Goal: Information Seeking & Learning: Learn about a topic

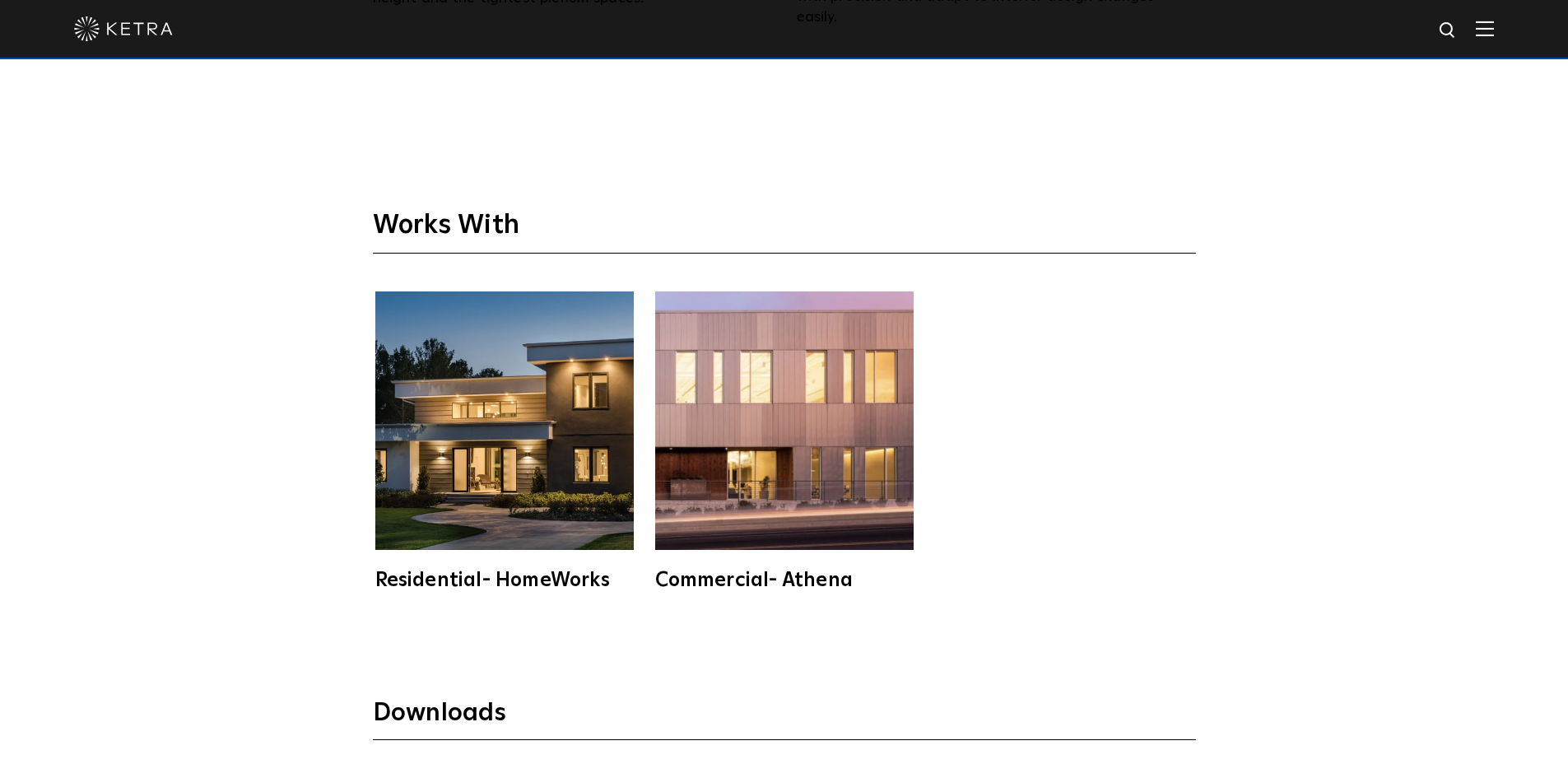
scroll to position [3951, 0]
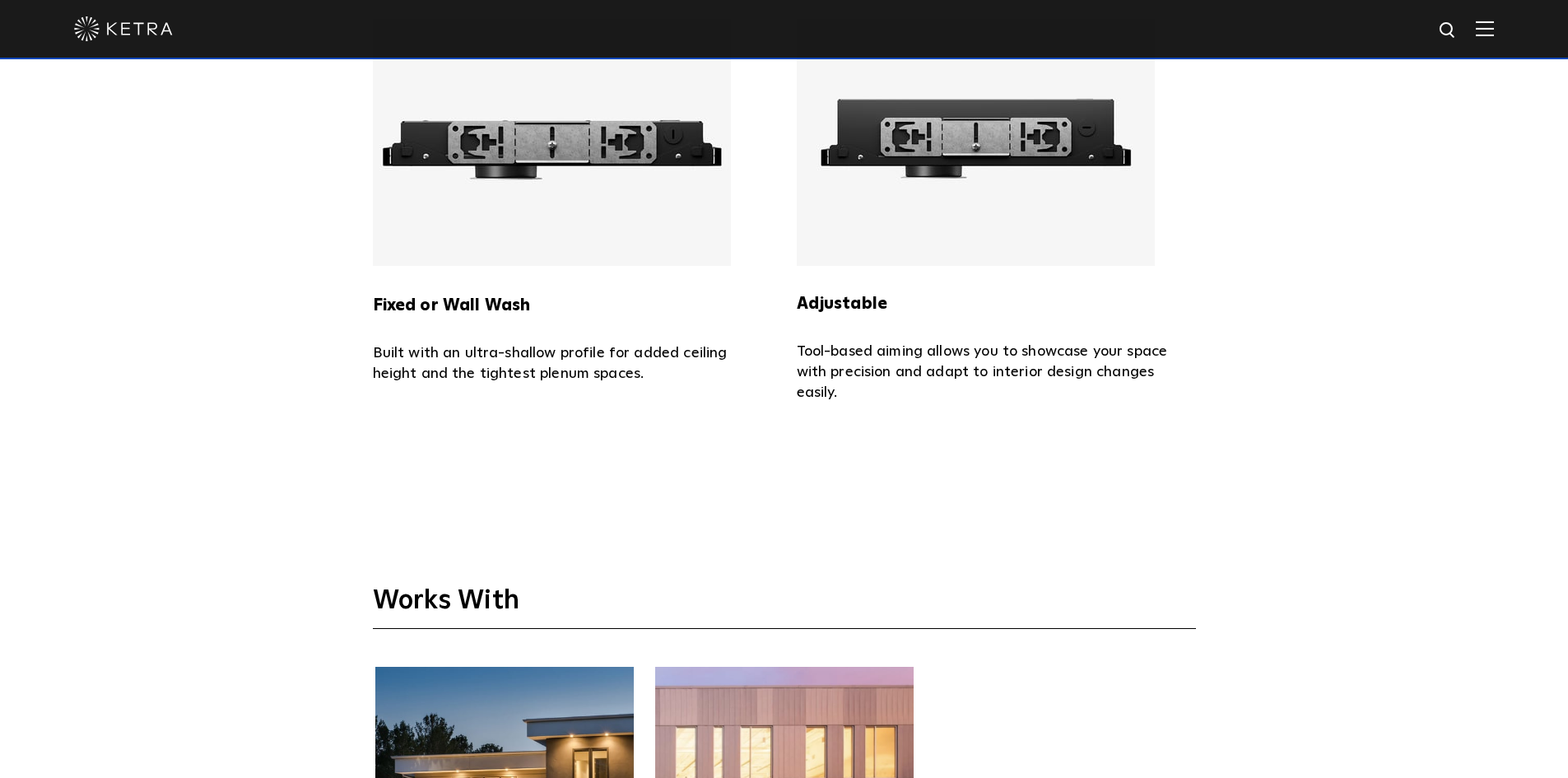
click at [1495, 42] on div at bounding box center [784, 28] width 1420 height 58
click at [1495, 34] on img at bounding box center [1485, 28] width 18 height 16
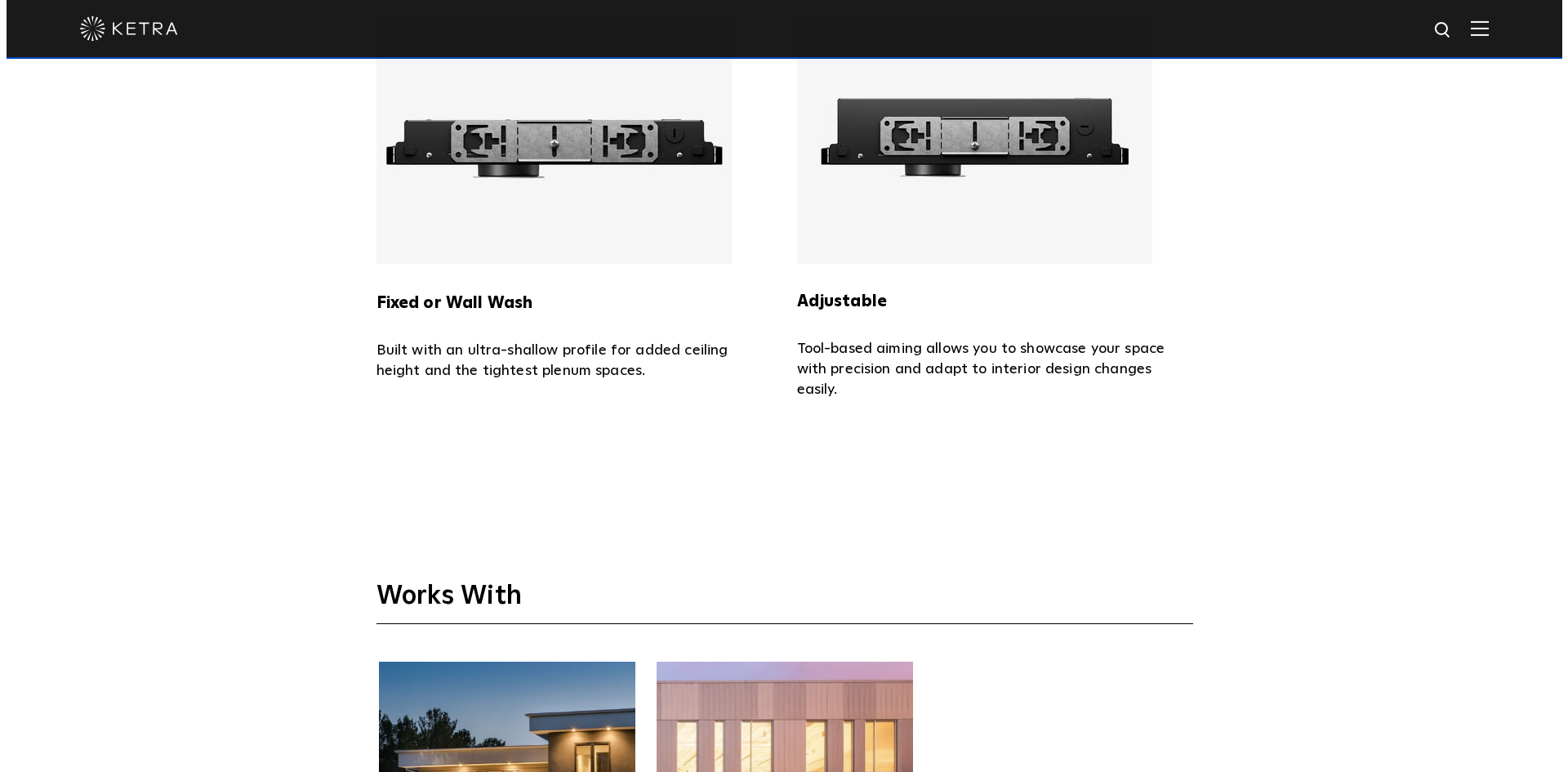
scroll to position [3928, 0]
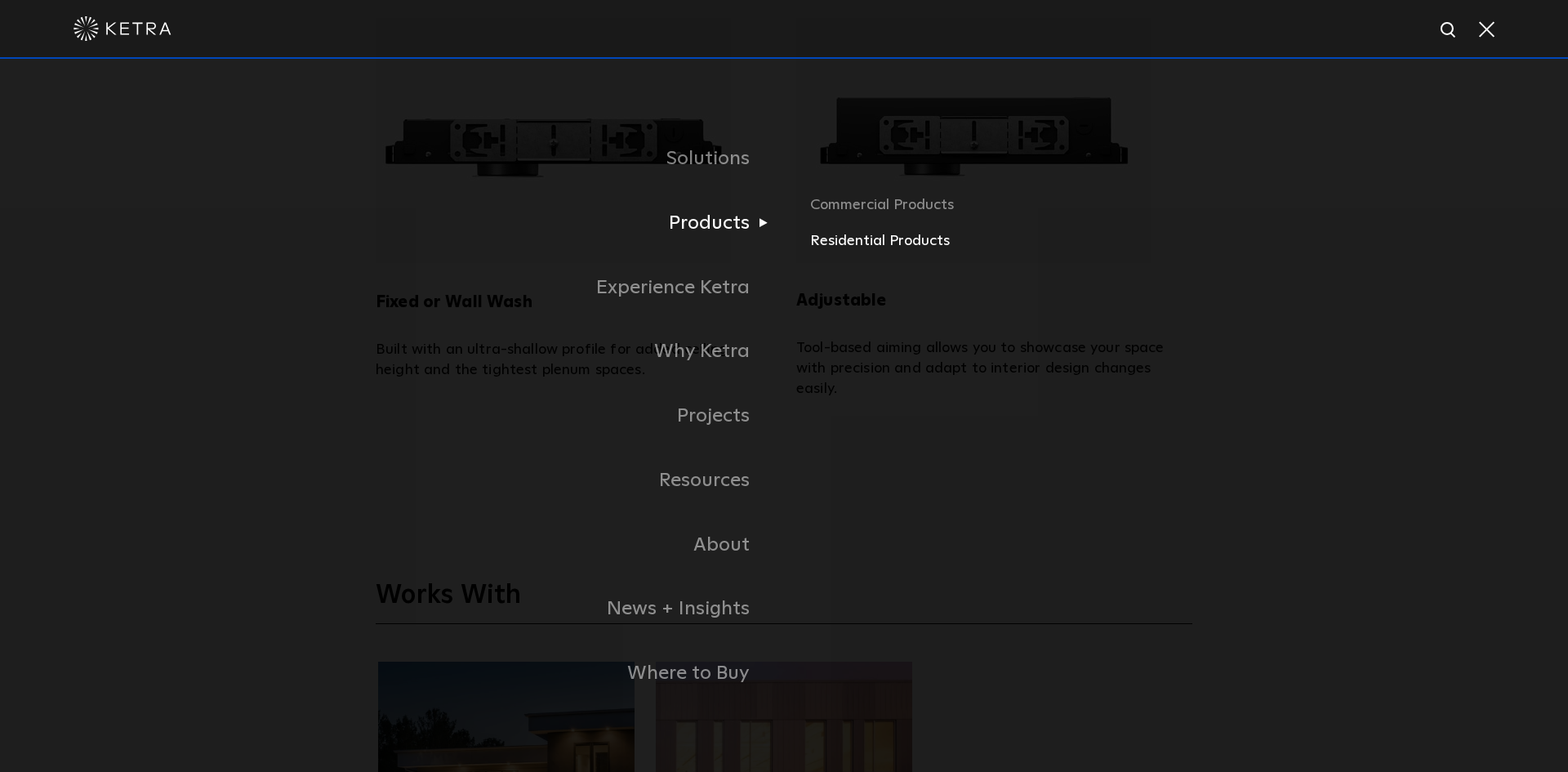
click at [829, 243] on link "Residential Products" at bounding box center [1001, 241] width 382 height 24
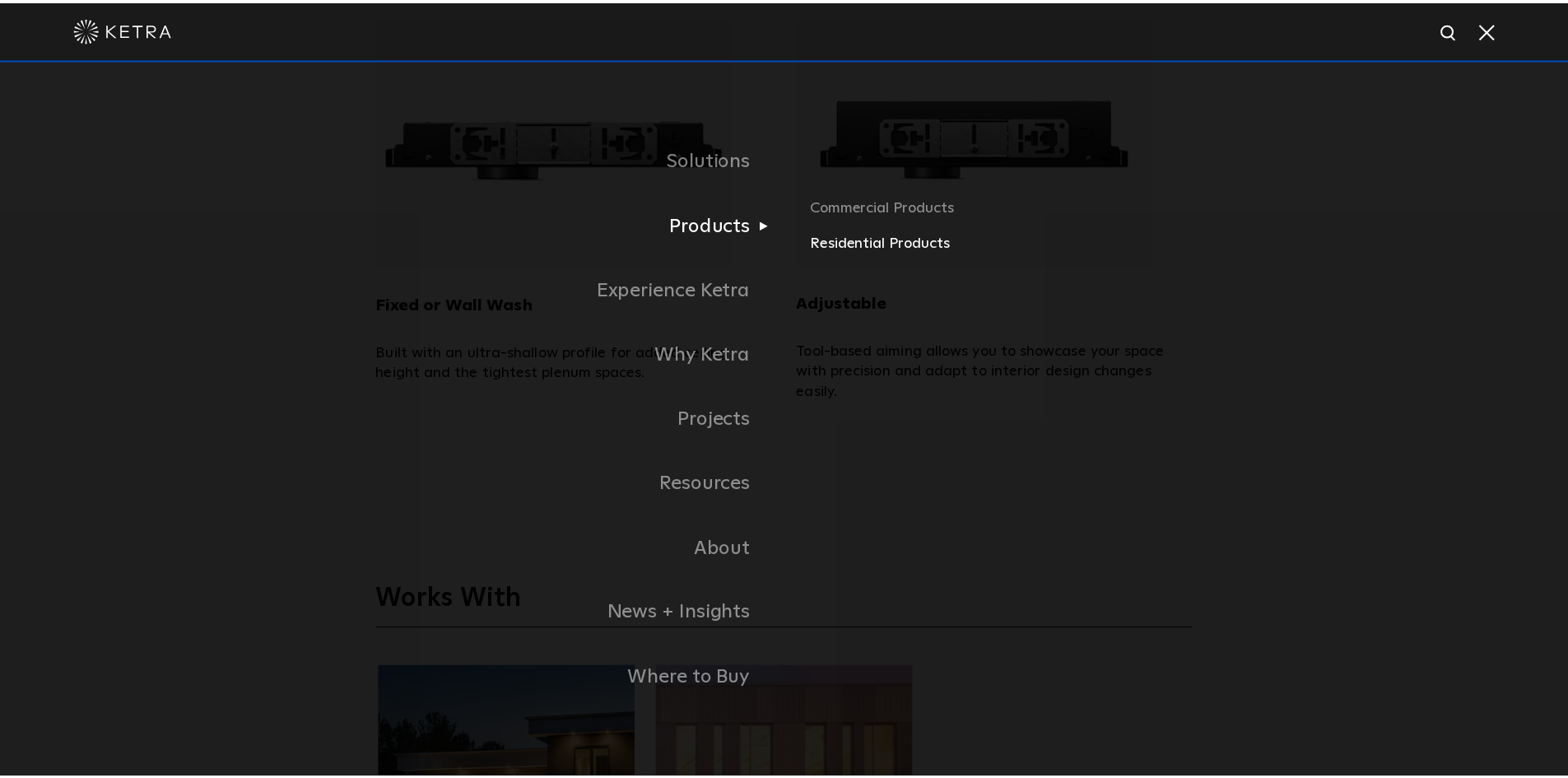
scroll to position [3951, 0]
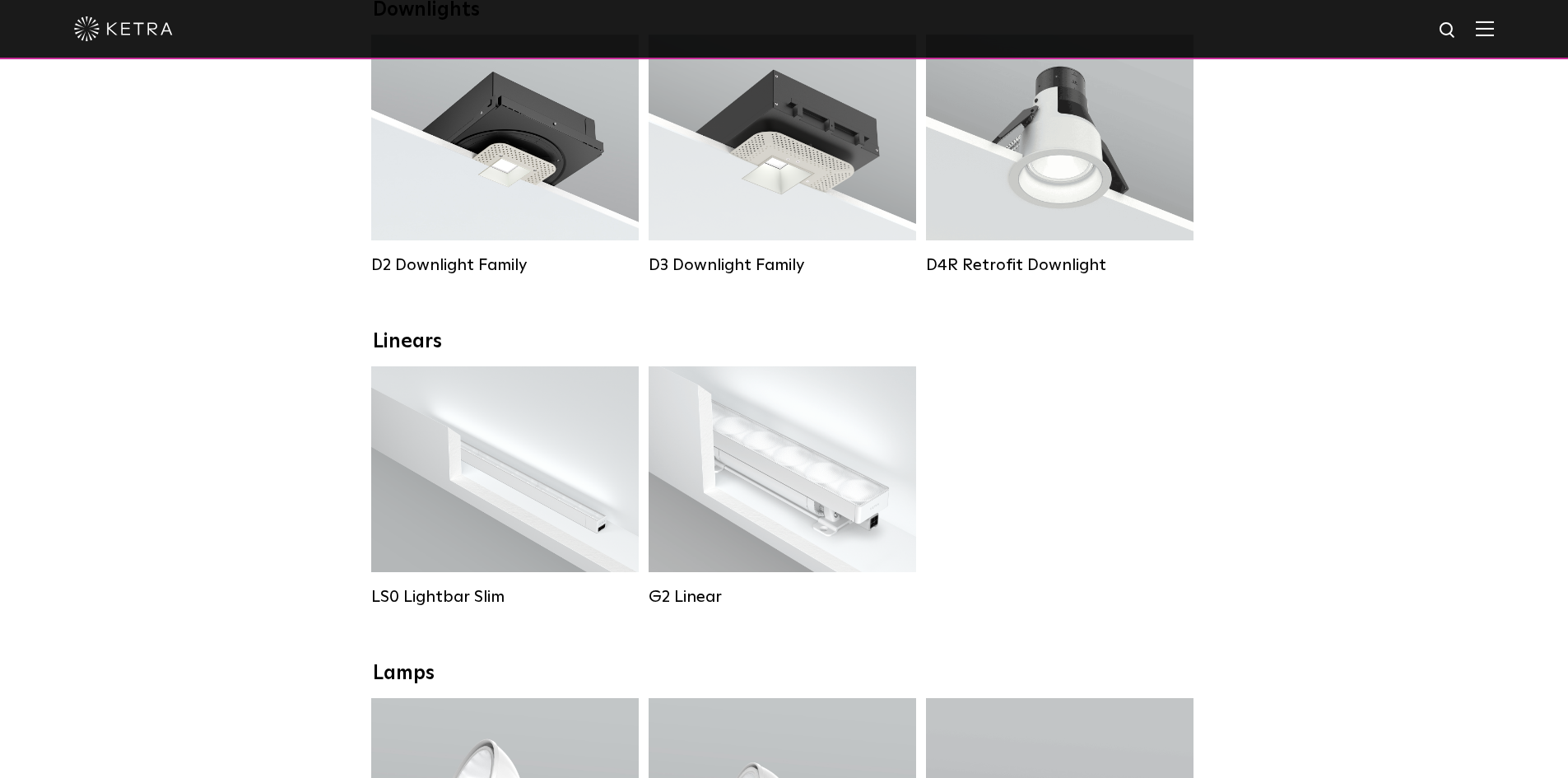
scroll to position [83, 0]
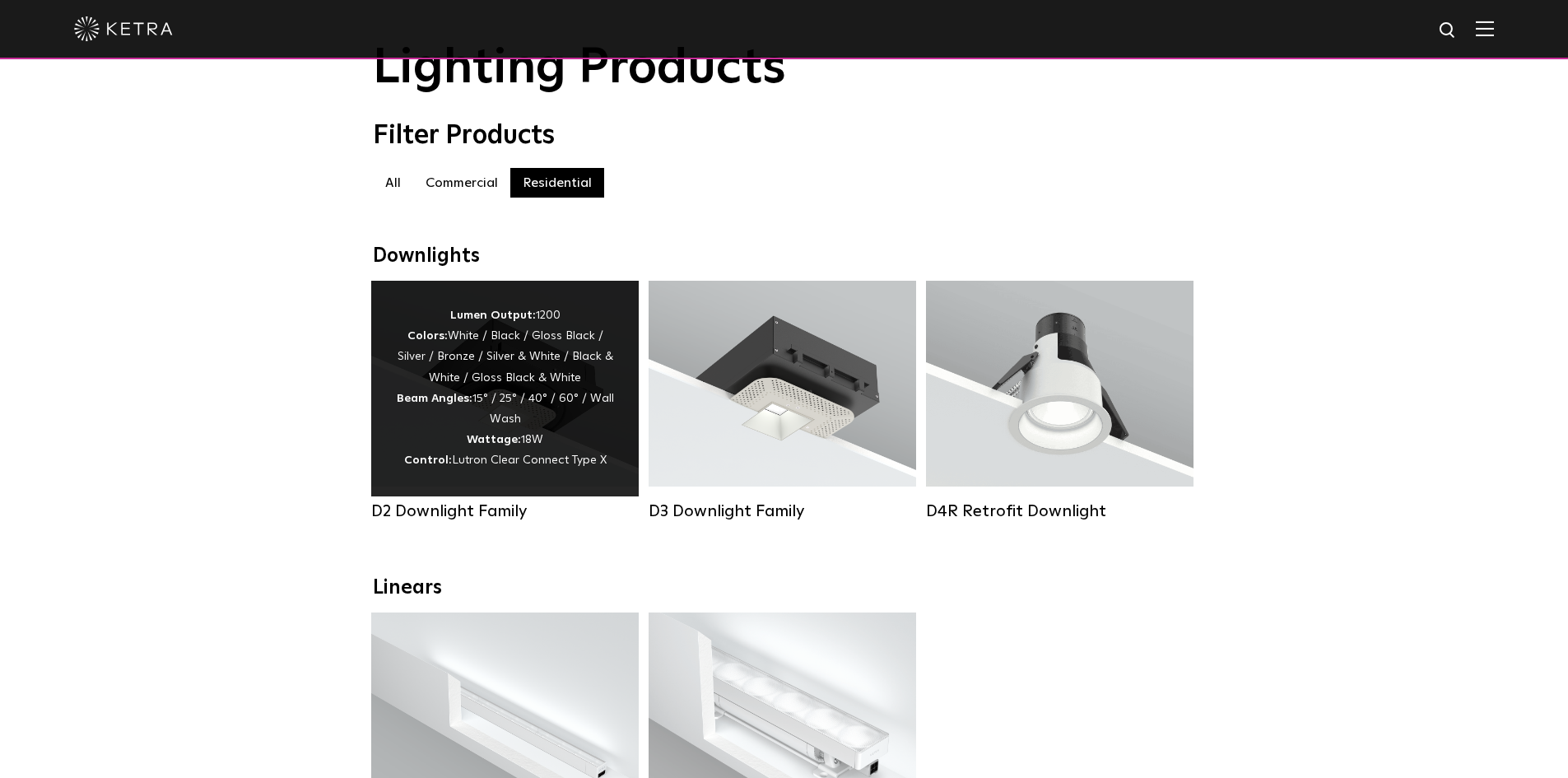
click at [584, 404] on div "Lumen Output: 1200 Colors: White / Black / Gloss Black / Silver / Bronze / Silv…" at bounding box center [506, 388] width 218 height 166
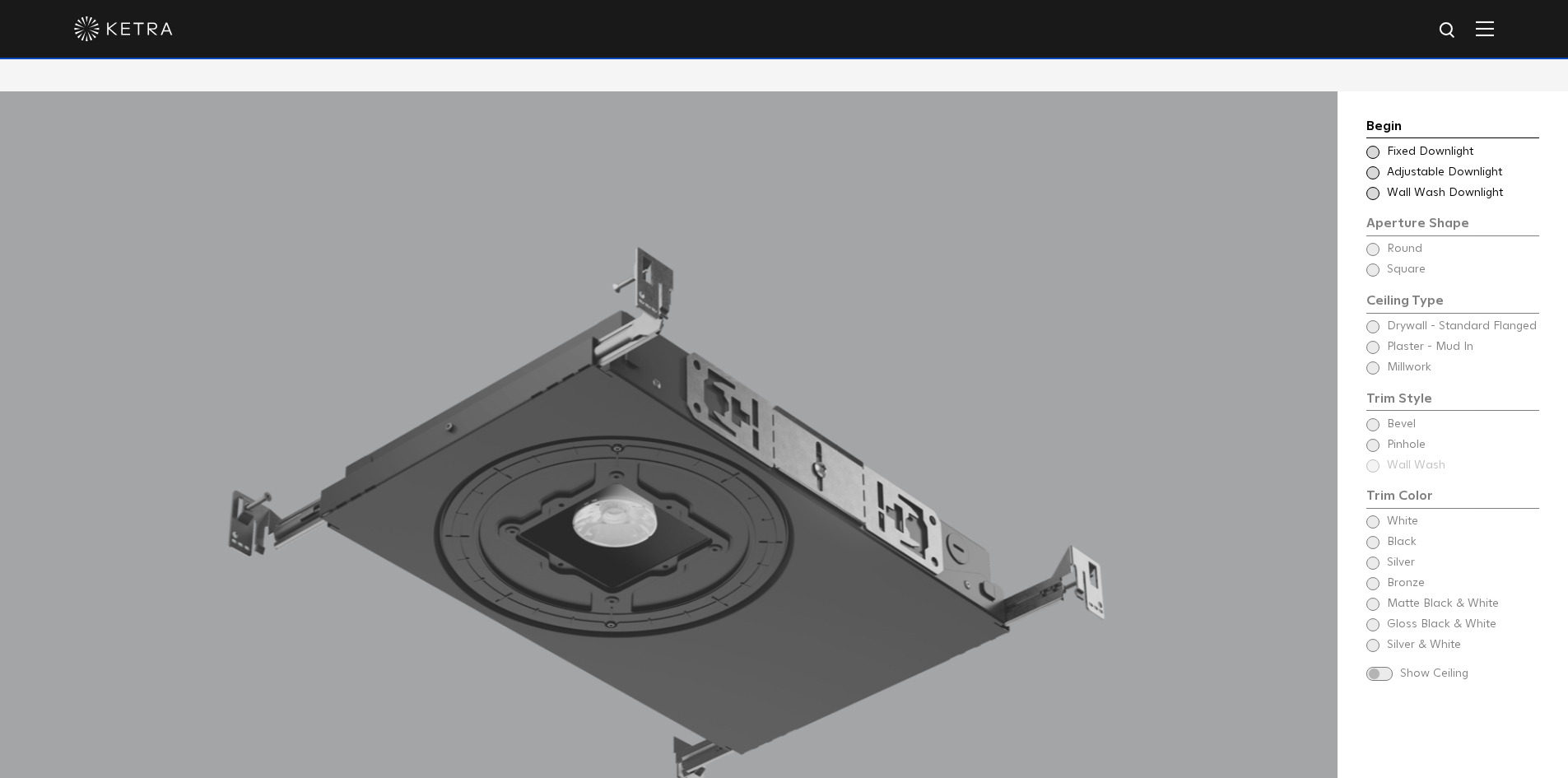
scroll to position [1482, 0]
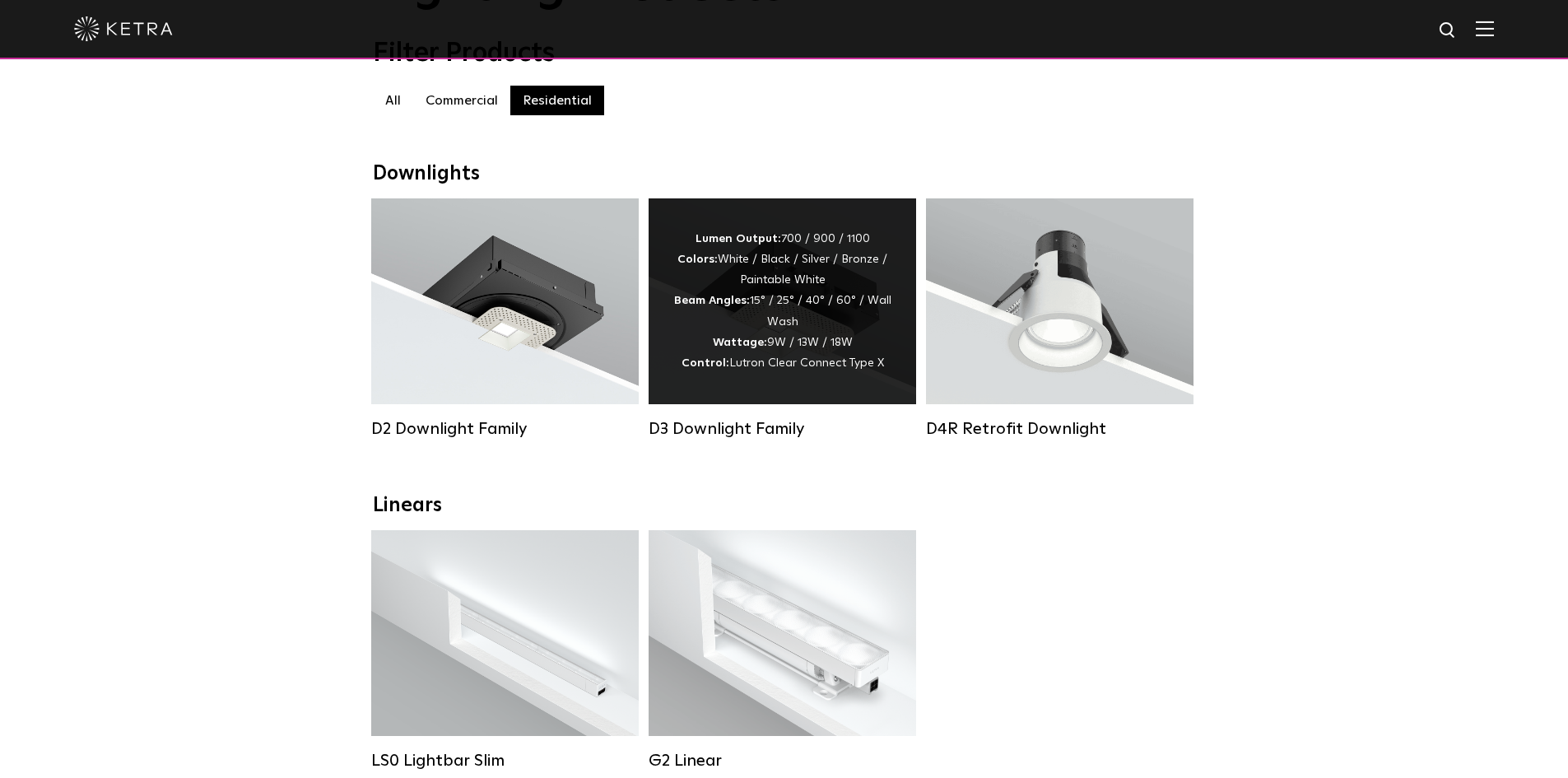
scroll to position [83, 0]
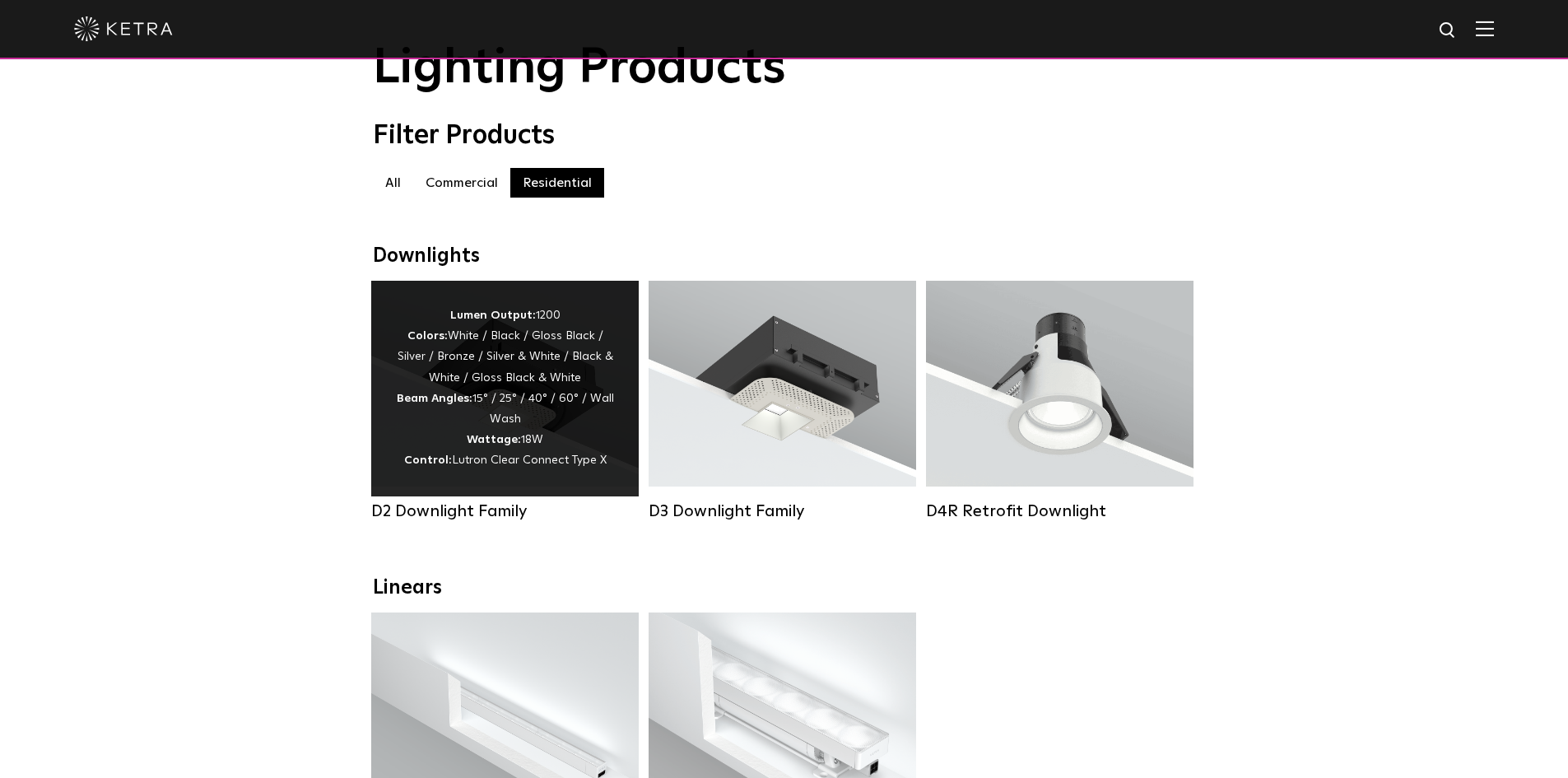
click at [485, 407] on div "Lumen Output: 1200 Colors: White / Black / Gloss Black / Silver / Bronze / Silv…" at bounding box center [506, 388] width 218 height 166
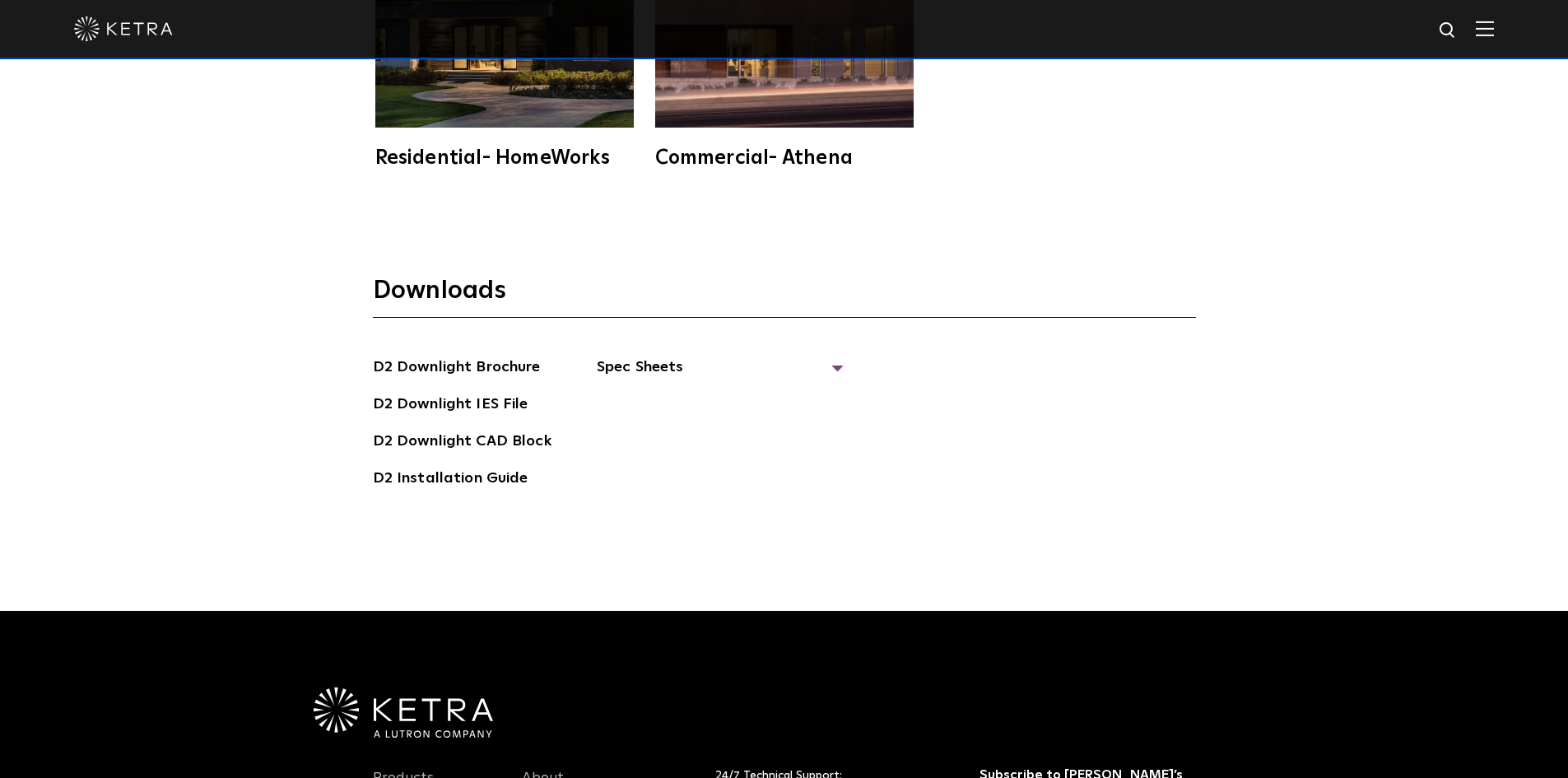
scroll to position [4775, 0]
